Goal: Browse casually

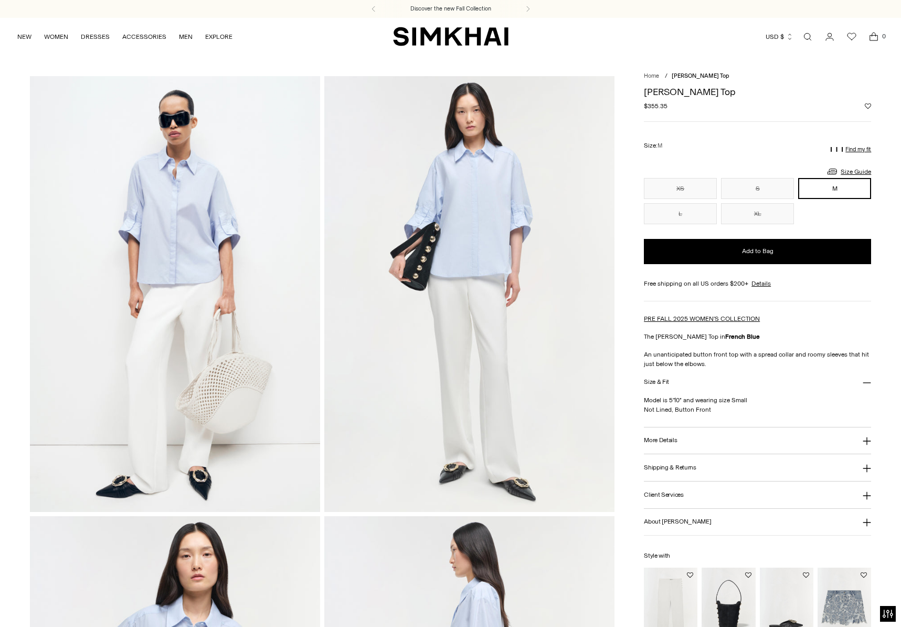
click at [458, 34] on img "SIMKHAI" at bounding box center [450, 36] width 115 height 20
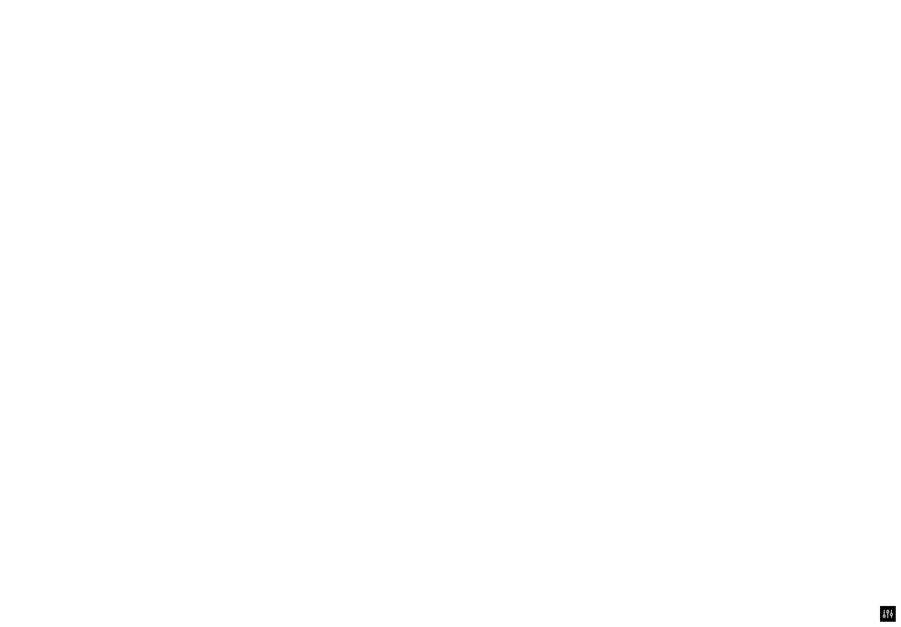
scroll to position [6, 0]
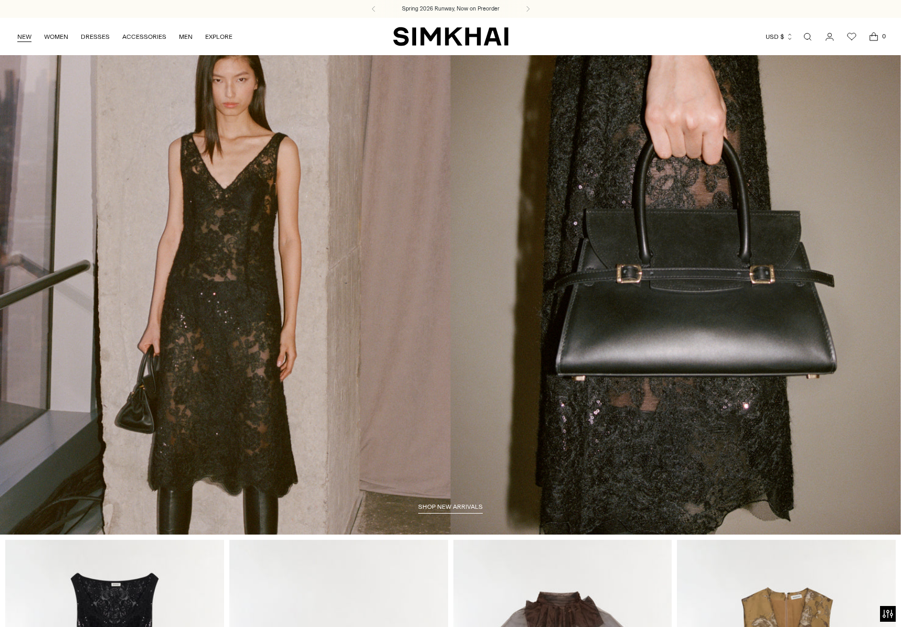
click at [19, 35] on link "NEW" at bounding box center [24, 36] width 14 height 23
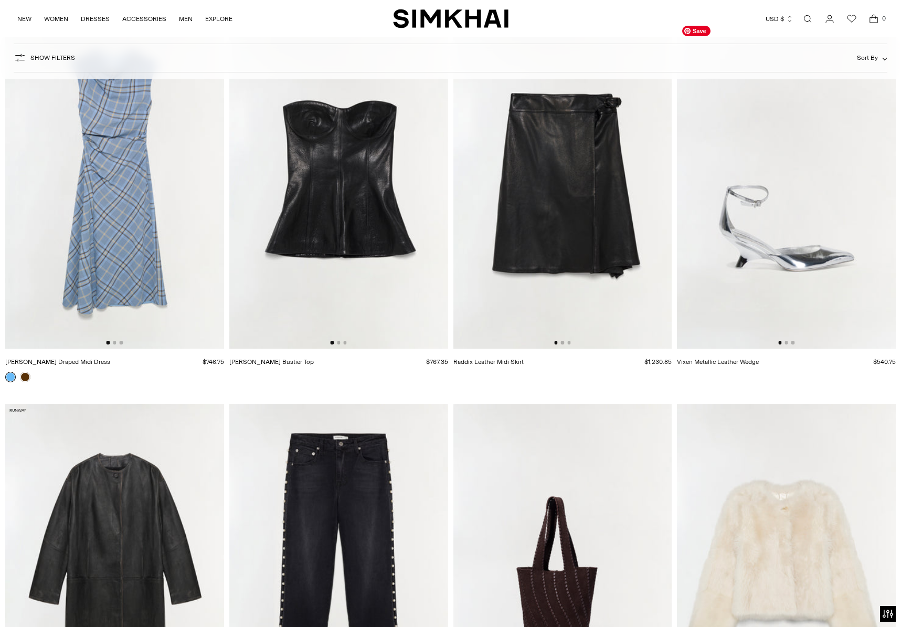
scroll to position [2184, 0]
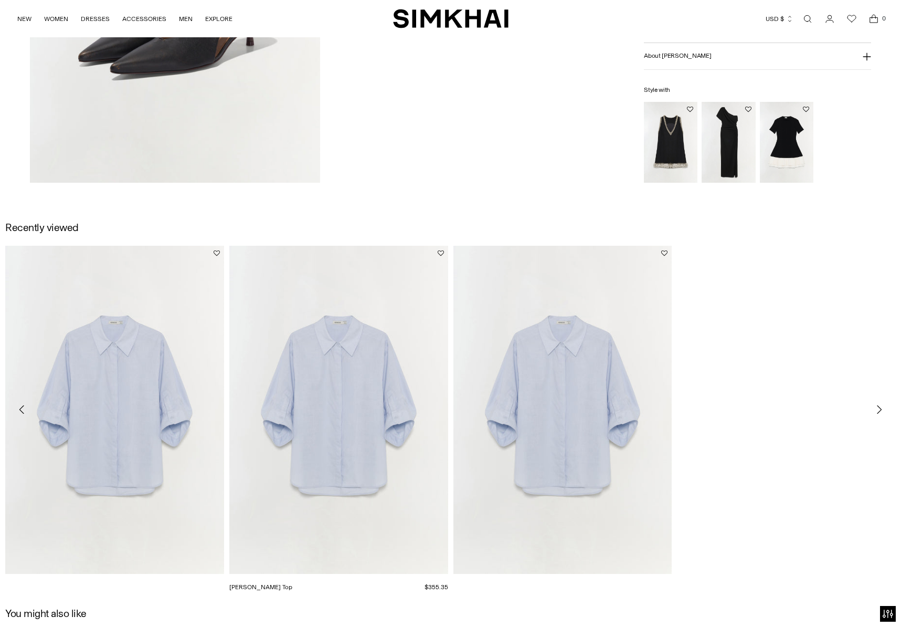
scroll to position [1207, 0]
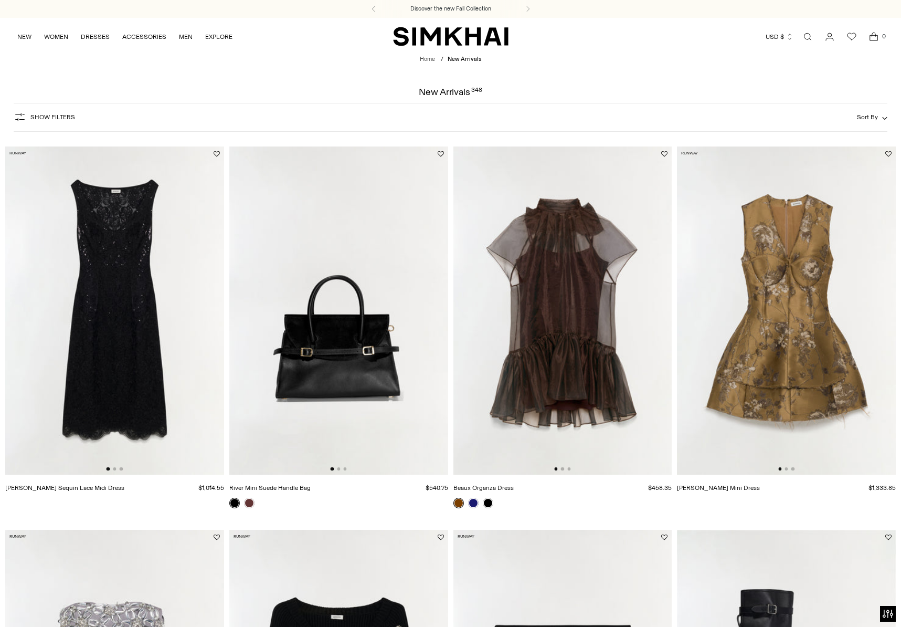
scroll to position [2021, 0]
